Goal: Information Seeking & Learning: Understand process/instructions

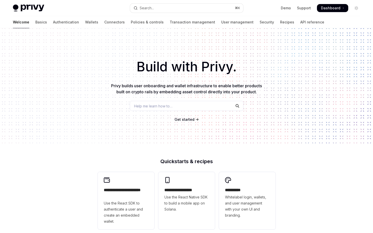
scroll to position [60, 0]
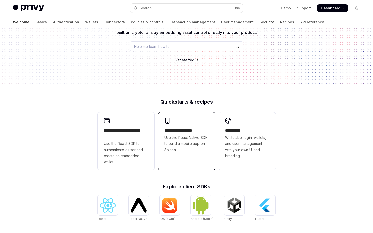
click at [193, 149] on span "Use the React Native SDK to build a mobile app on Solana." at bounding box center [186, 144] width 44 height 18
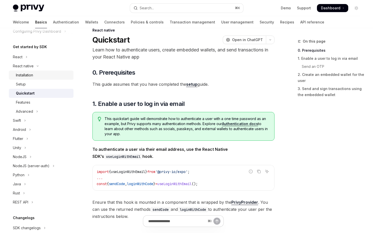
scroll to position [99, 0]
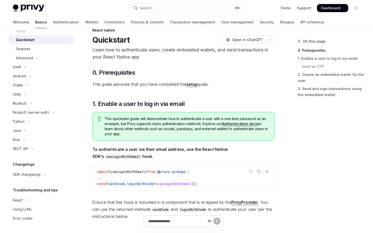
click at [205, 51] on p "Learn how to authenticate users, create embedded wallets, and send transactions…" at bounding box center [183, 53] width 182 height 14
click at [245, 53] on p "Learn how to authenticate users, create embedded wallets, and send transactions…" at bounding box center [183, 53] width 182 height 14
drag, startPoint x: 135, startPoint y: 64, endPoint x: 131, endPoint y: 63, distance: 3.8
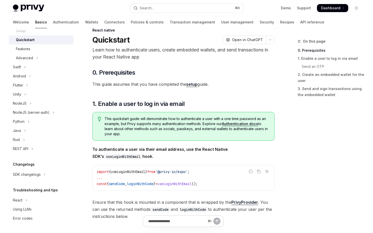
drag, startPoint x: 131, startPoint y: 62, endPoint x: 151, endPoint y: 60, distance: 20.3
drag, startPoint x: 133, startPoint y: 55, endPoint x: 127, endPoint y: 54, distance: 6.2
click at [125, 54] on p "Learn how to authenticate users, create embedded wallets, and send transactions…" at bounding box center [183, 53] width 182 height 14
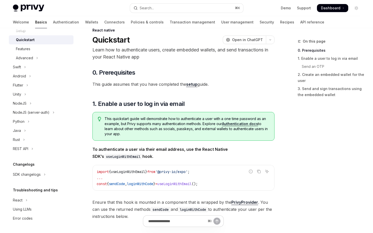
click at [147, 58] on p "Learn how to authenticate users, create embedded wallets, and send transactions…" at bounding box center [183, 53] width 182 height 14
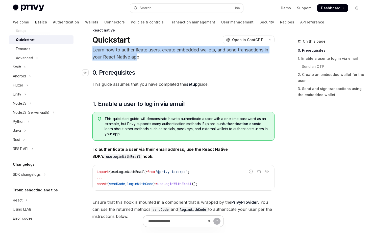
drag, startPoint x: 135, startPoint y: 55, endPoint x: 124, endPoint y: 68, distance: 17.4
click at [93, 50] on p "Learn how to authenticate users, create embedded wallets, and send transactions…" at bounding box center [183, 53] width 182 height 14
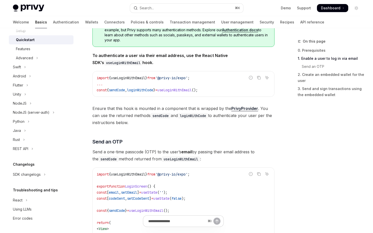
scroll to position [113, 0]
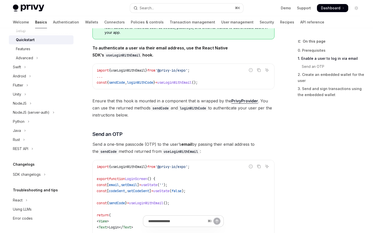
click at [192, 83] on span "useLoginWithEmail" at bounding box center [174, 82] width 34 height 5
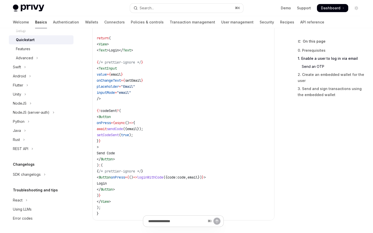
scroll to position [425, 0]
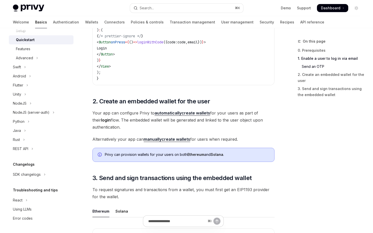
drag, startPoint x: 132, startPoint y: 115, endPoint x: 129, endPoint y: 126, distance: 11.4
click at [129, 126] on span "Your app can configure Privy to automatically create wallets for your users as …" at bounding box center [183, 120] width 182 height 21
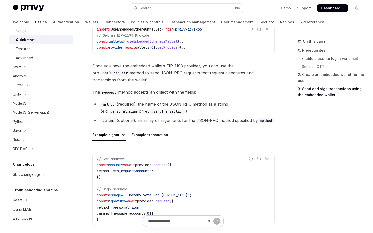
scroll to position [679, 0]
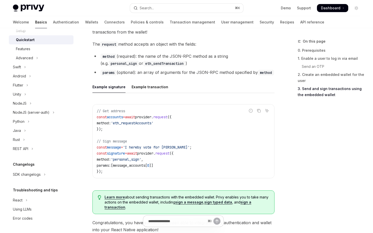
click at [153, 153] on span "provider" at bounding box center [145, 153] width 16 height 5
click at [169, 153] on span "request" at bounding box center [162, 153] width 14 height 5
drag, startPoint x: 137, startPoint y: 147, endPoint x: 174, endPoint y: 147, distance: 37.6
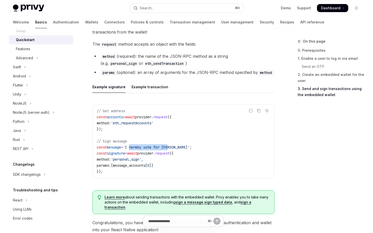
click at [174, 147] on span "'I hereby vote for [PERSON_NAME]'" at bounding box center [156, 147] width 67 height 5
click at [184, 134] on code "// Get address const accounts = await provider . request ({ method: 'eth_reques…" at bounding box center [183, 141] width 173 height 67
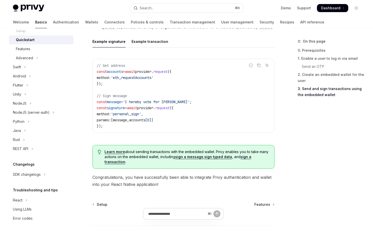
scroll to position [761, 0]
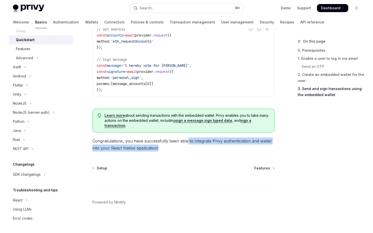
drag, startPoint x: 186, startPoint y: 142, endPoint x: 209, endPoint y: 148, distance: 23.5
click at [209, 148] on span "Congratulations, you have successfully been able to integrate Privy authenticat…" at bounding box center [183, 145] width 182 height 14
click at [32, 67] on button "Swift" at bounding box center [41, 67] width 65 height 9
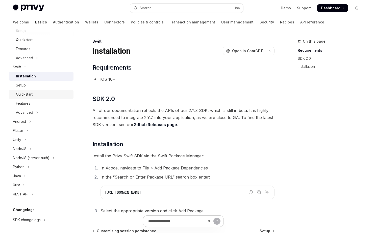
click at [31, 95] on div "Quickstart" at bounding box center [24, 94] width 17 height 6
type textarea "*"
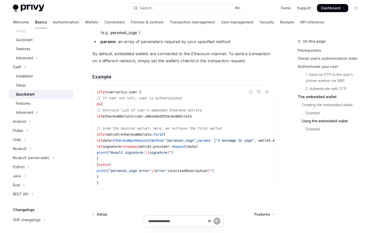
scroll to position [988, 0]
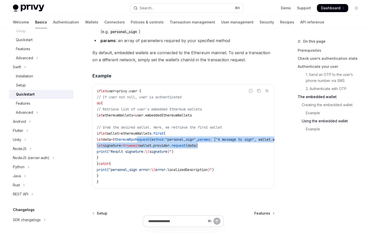
drag, startPoint x: 169, startPoint y: 146, endPoint x: 242, endPoint y: 150, distance: 73.3
click at [242, 150] on code "if let user = privy.user { // If user not null, user is authenticated do { // R…" at bounding box center [200, 136] width 206 height 97
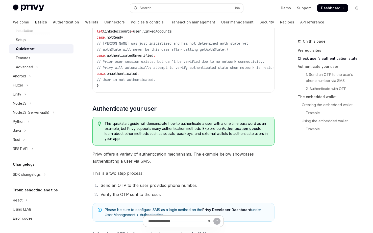
scroll to position [0, 0]
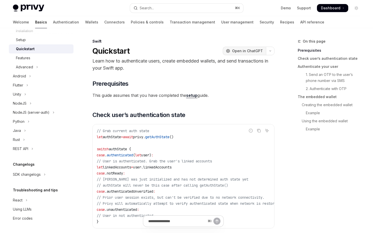
click at [245, 53] on span "Open in ChatGPT" at bounding box center [247, 50] width 31 height 5
